Goal: Information Seeking & Learning: Learn about a topic

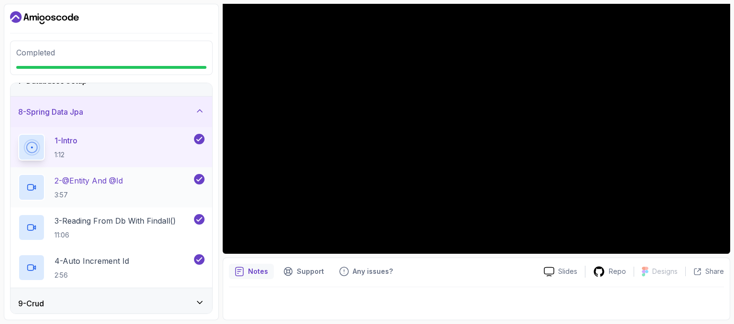
scroll to position [301, 0]
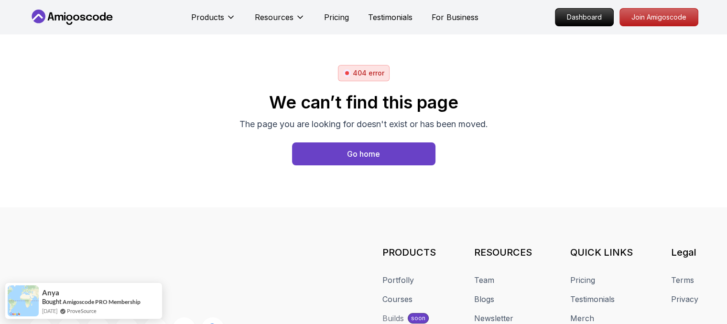
click at [508, 81] on body "Products Resources Pricing Testimonials For Business Dashboard Join Amigoscode …" at bounding box center [363, 162] width 727 height 324
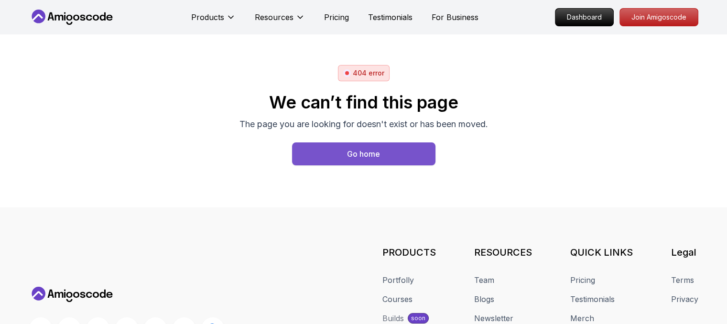
click at [365, 159] on div "Go home" at bounding box center [363, 153] width 33 height 11
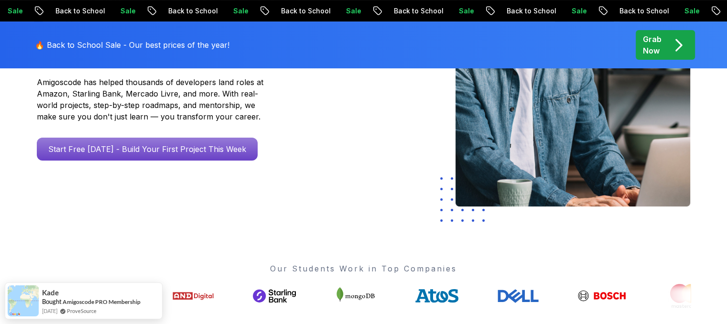
scroll to position [157, 0]
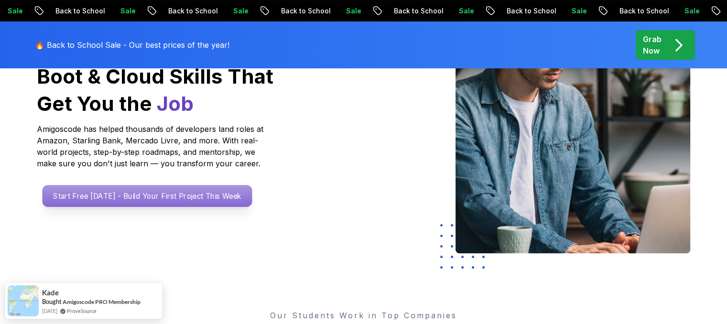
click at [146, 191] on p "Start Free Today - Build Your First Project This Week" at bounding box center [147, 196] width 210 height 22
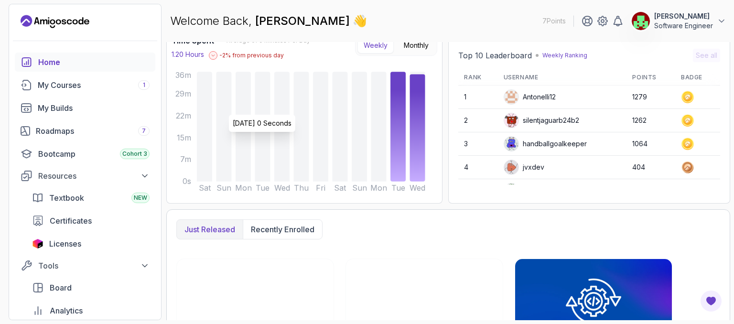
scroll to position [91, 0]
